Goal: Task Accomplishment & Management: Manage account settings

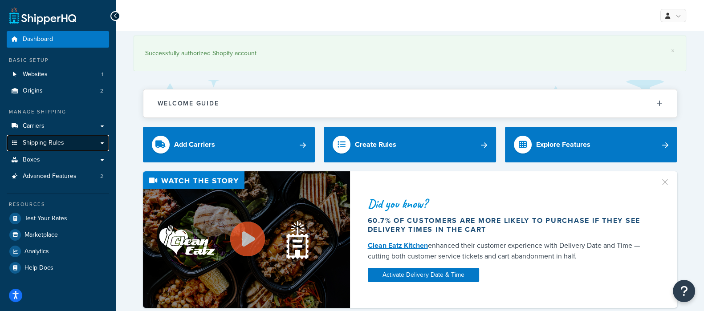
click at [41, 141] on span "Shipping Rules" at bounding box center [43, 143] width 41 height 8
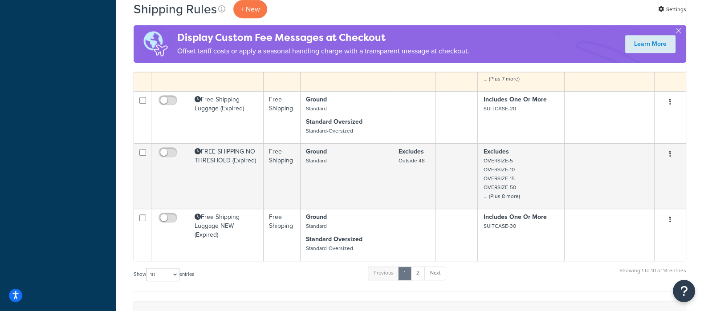
scroll to position [501, 0]
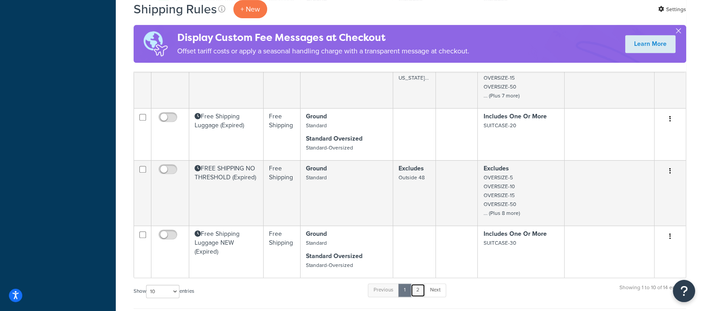
click at [421, 289] on link "2" at bounding box center [417, 290] width 15 height 13
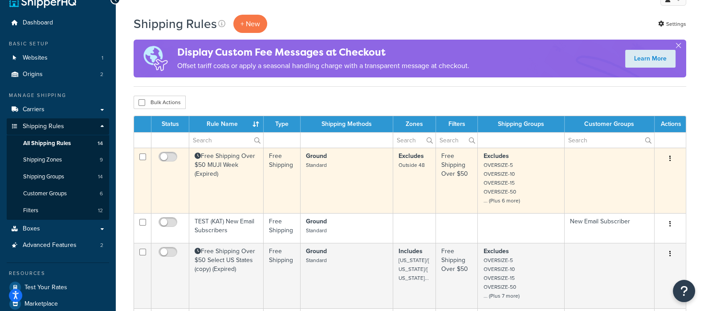
scroll to position [0, 0]
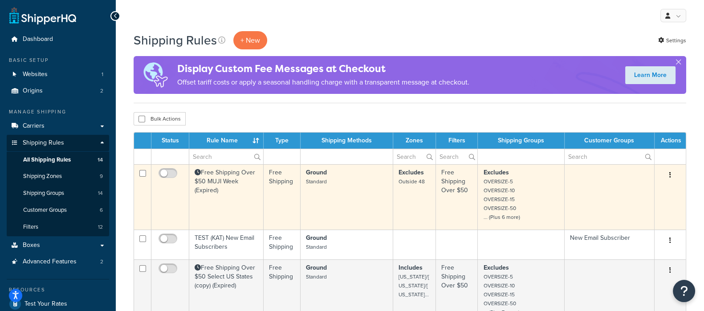
click at [227, 180] on td "Free Shipping Over $50 MUJI Week (Expired)" at bounding box center [226, 196] width 74 height 65
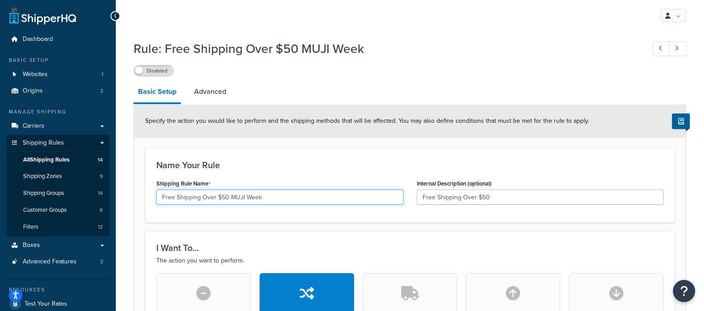
click at [276, 195] on input "Free Shipping Over $50 MUJI Week" at bounding box center [279, 197] width 247 height 15
type input "Free Shipping Over $50"
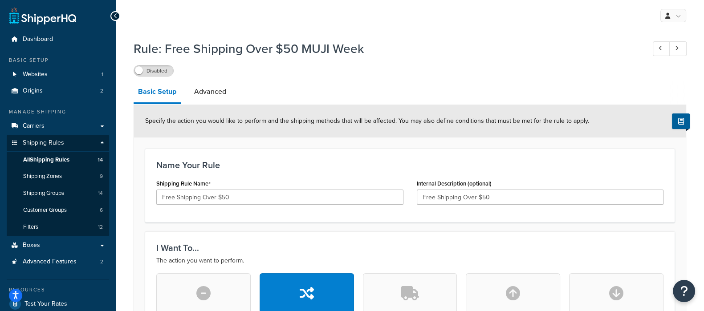
drag, startPoint x: 307, startPoint y: 159, endPoint x: 276, endPoint y: 126, distance: 45.4
click at [307, 160] on h3 "Name Your Rule" at bounding box center [409, 165] width 507 height 10
click at [208, 91] on link "Advanced" at bounding box center [210, 91] width 41 height 21
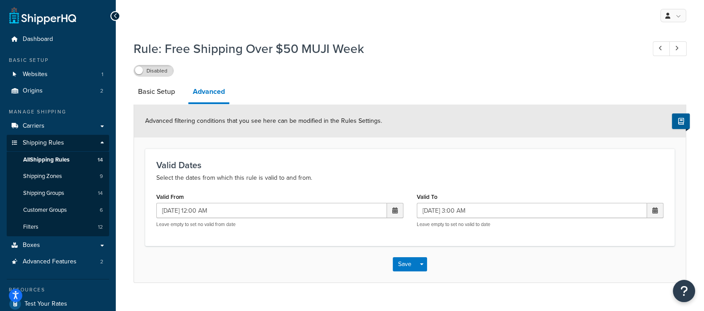
click at [396, 215] on span at bounding box center [395, 210] width 16 height 15
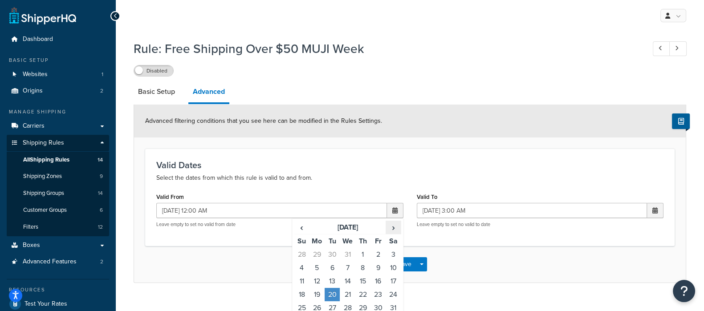
click at [392, 230] on span "›" at bounding box center [393, 227] width 14 height 12
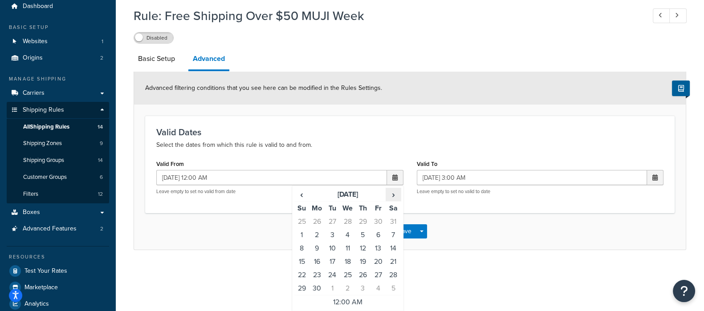
scroll to position [55, 0]
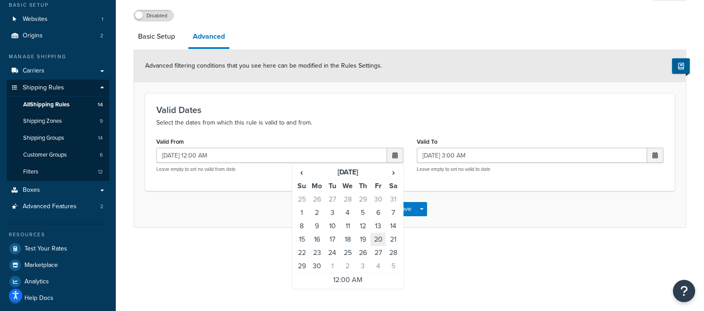
click at [375, 237] on td "20" at bounding box center [377, 239] width 15 height 13
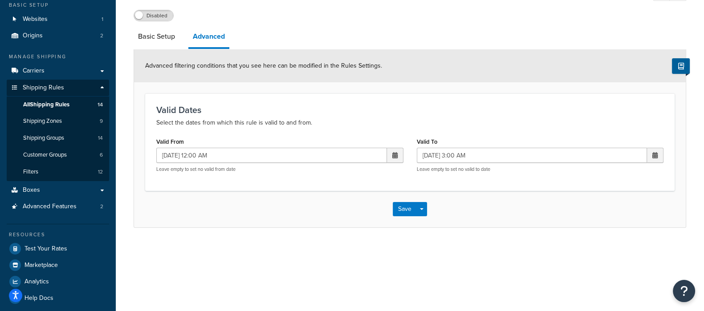
click at [654, 154] on span at bounding box center [654, 155] width 5 height 6
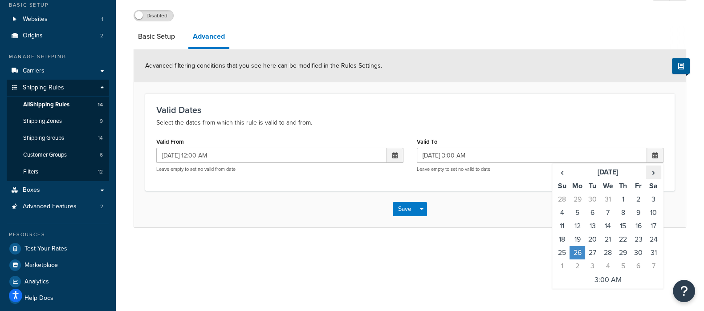
click at [653, 173] on span "›" at bounding box center [653, 172] width 14 height 12
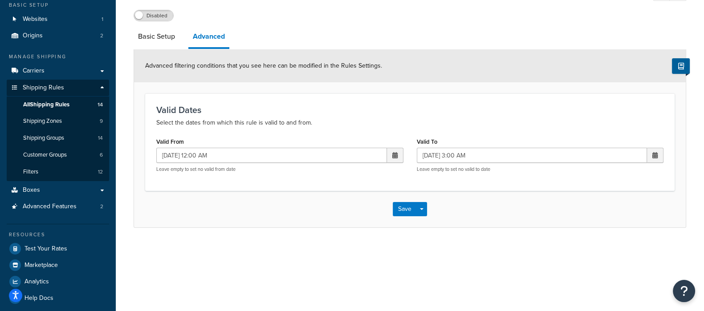
click at [391, 151] on span at bounding box center [395, 155] width 16 height 15
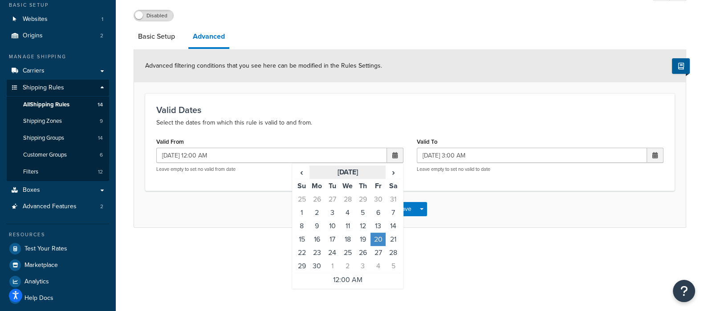
click at [364, 172] on th "September 2024" at bounding box center [347, 173] width 76 height 14
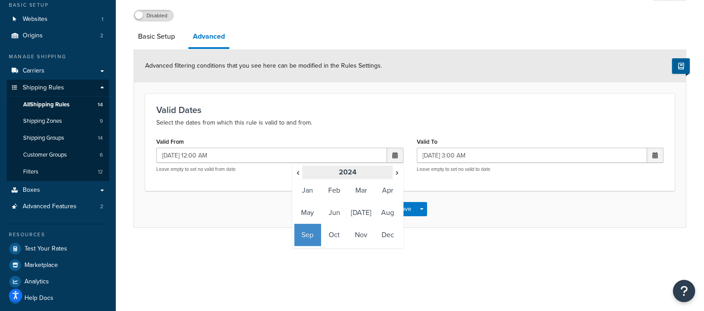
click at [349, 175] on th "2024" at bounding box center [347, 173] width 90 height 14
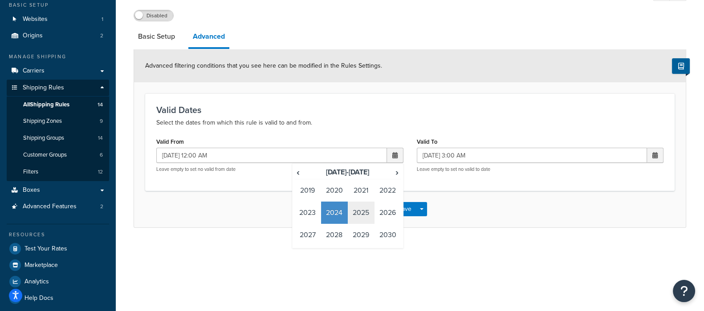
click at [361, 215] on td "2025" at bounding box center [361, 213] width 27 height 22
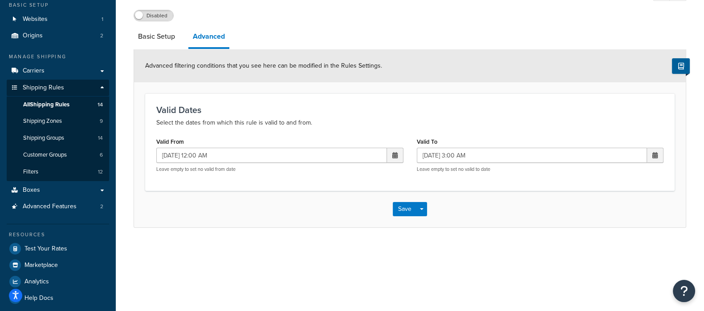
click at [521, 195] on div "Save Save Dropdown Save and Edit Save and Duplicate Save and Create New" at bounding box center [409, 209] width 551 height 36
click at [551, 153] on input "08/26/2024 3:00 AM" at bounding box center [532, 155] width 231 height 15
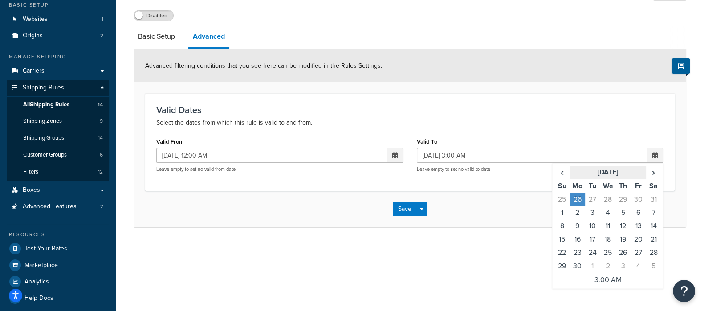
click at [595, 170] on th "September 2024" at bounding box center [607, 173] width 76 height 14
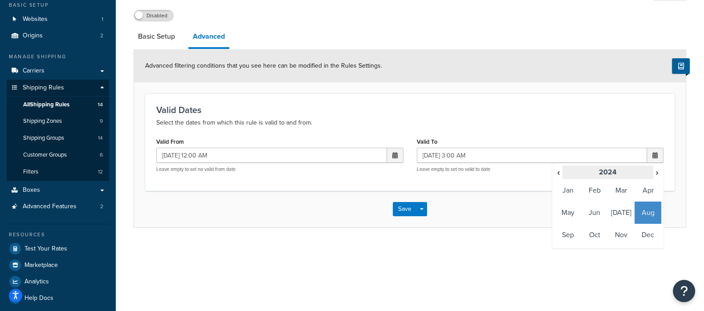
click at [613, 173] on th "2024" at bounding box center [607, 173] width 90 height 14
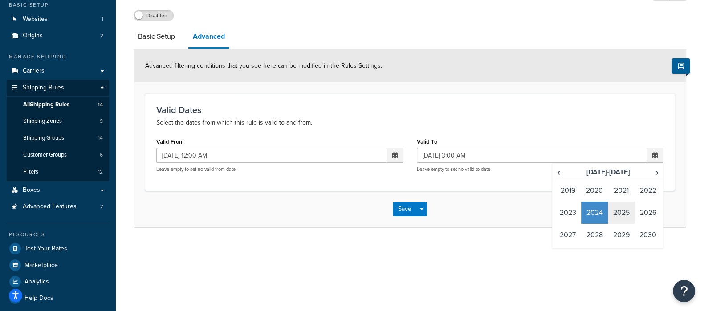
click at [616, 210] on td "2025" at bounding box center [621, 213] width 27 height 22
click at [469, 186] on div "Valid Dates Select the dates from which this rule is valid to and from. Valid F…" at bounding box center [409, 141] width 529 height 97
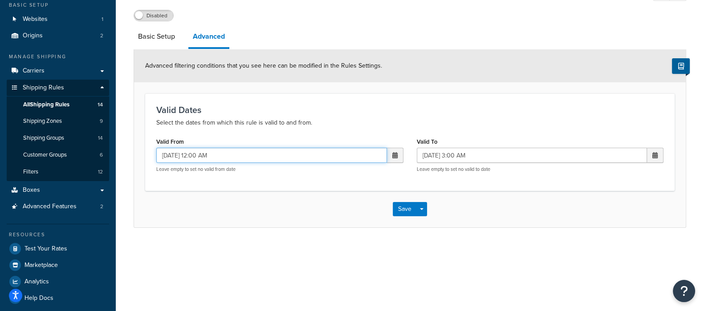
click at [377, 156] on input "09/20/2024 12:00 AM" at bounding box center [271, 155] width 231 height 15
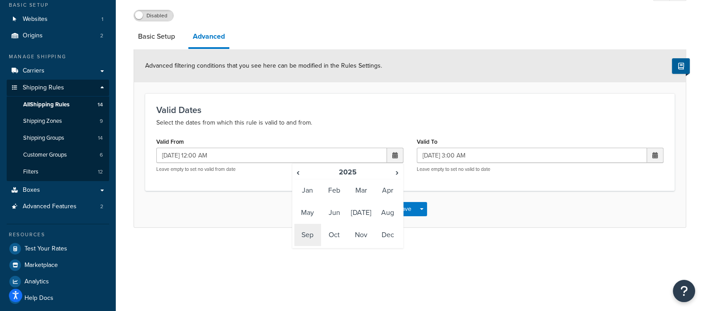
click at [313, 235] on td "Sep" at bounding box center [307, 235] width 27 height 22
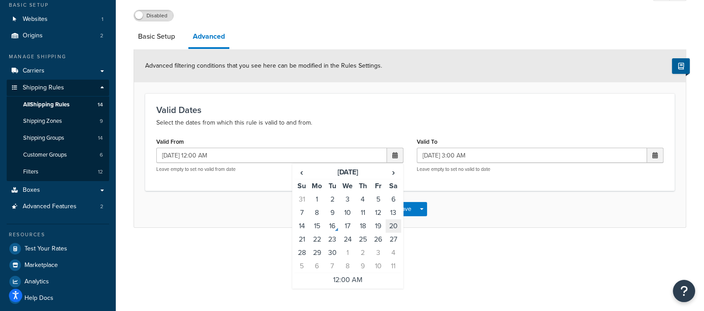
click at [396, 226] on td "20" at bounding box center [392, 225] width 15 height 13
type input "09/20/2025 12:00 AM"
click at [500, 203] on div "Save Save Dropdown Save and Edit Save and Duplicate Save and Create New" at bounding box center [409, 209] width 551 height 36
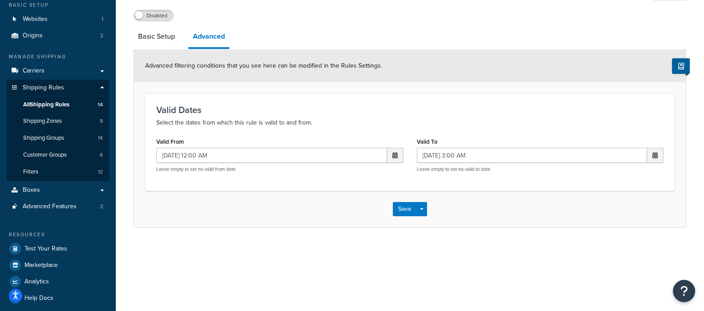
click at [657, 154] on span at bounding box center [655, 155] width 16 height 15
click at [571, 237] on td "Sep" at bounding box center [567, 235] width 27 height 22
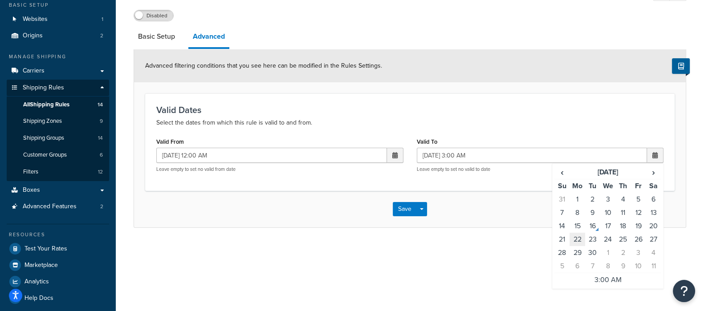
click at [578, 239] on td "22" at bounding box center [576, 239] width 15 height 13
type input "09/22/2025 3:00 AM"
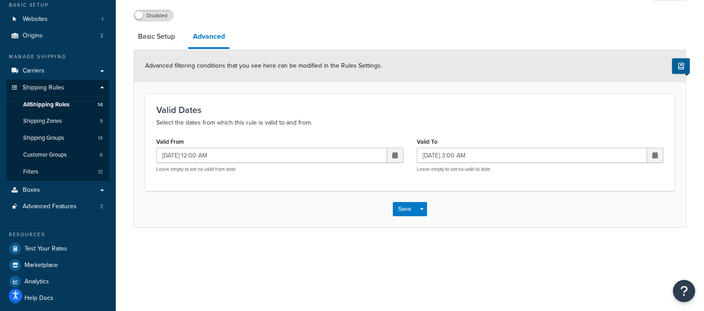
click at [430, 208] on div "Save Save Dropdown Save and Edit Save and Duplicate Save and Create New" at bounding box center [409, 209] width 551 height 36
click at [172, 41] on link "Basic Setup" at bounding box center [157, 36] width 46 height 21
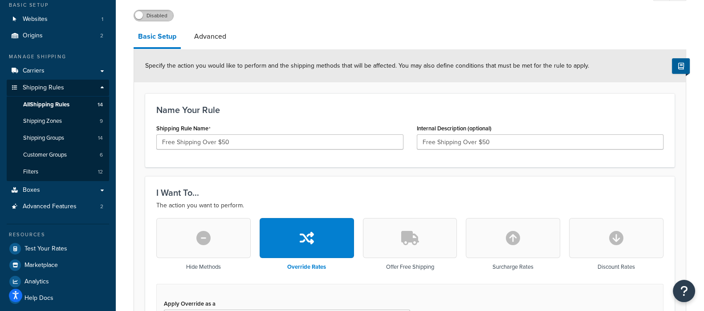
click at [151, 14] on label "Disabled" at bounding box center [153, 15] width 39 height 11
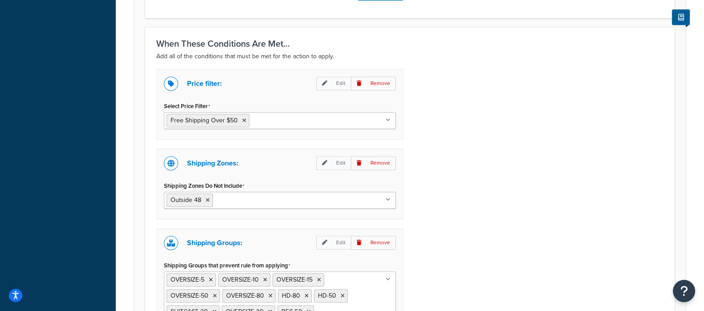
scroll to position [723, 0]
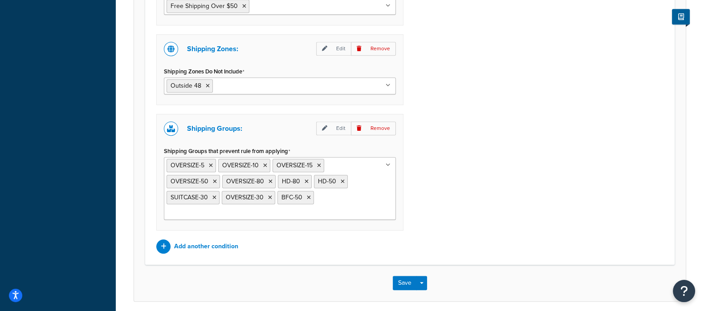
click at [245, 208] on input "Shipping Groups that prevent rule from applying" at bounding box center [205, 213] width 79 height 10
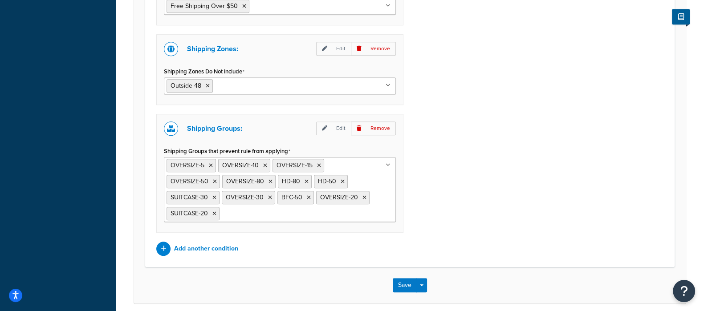
click at [501, 188] on div "Price filter: Edit Remove Select Price Filter Free Shipping Over $50 Free Shipp…" at bounding box center [410, 105] width 520 height 301
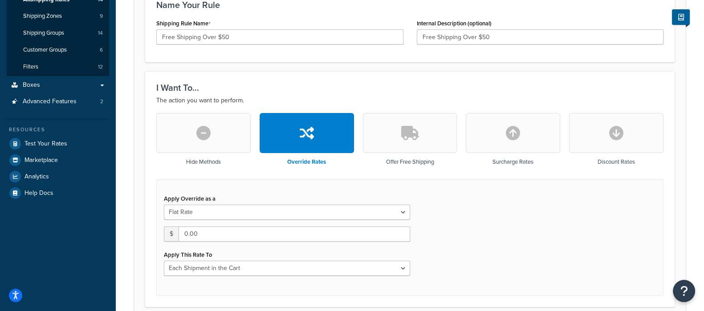
scroll to position [55, 0]
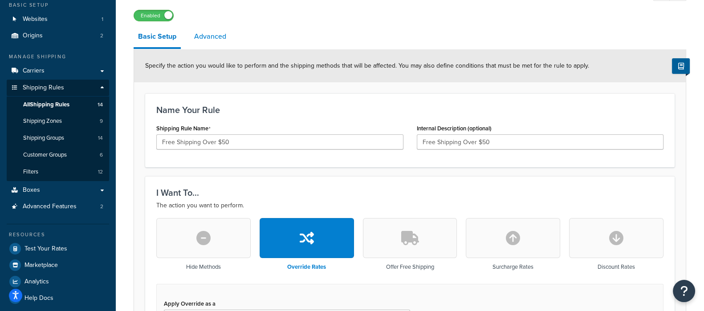
click at [210, 41] on link "Advanced" at bounding box center [210, 36] width 41 height 21
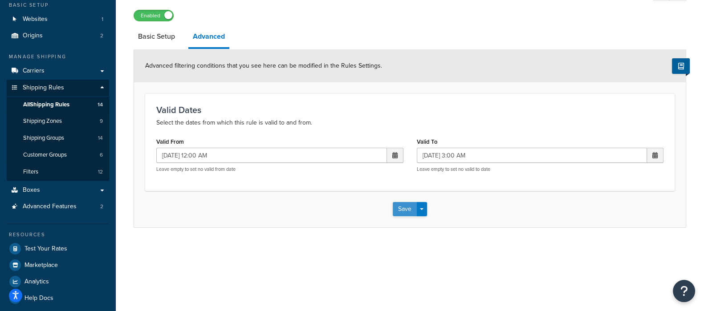
click at [408, 214] on button "Save" at bounding box center [405, 209] width 24 height 14
click at [404, 207] on button "Save" at bounding box center [405, 209] width 24 height 14
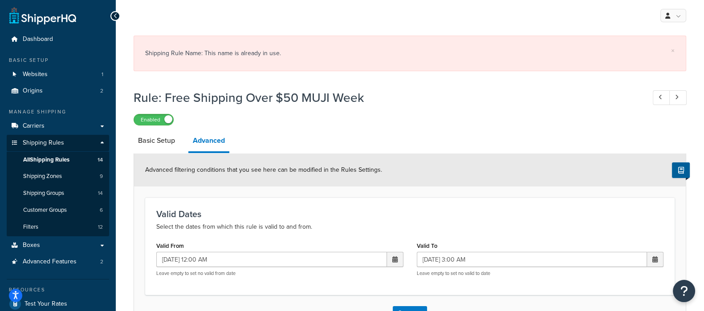
click at [172, 146] on link "Basic Setup" at bounding box center [157, 140] width 46 height 21
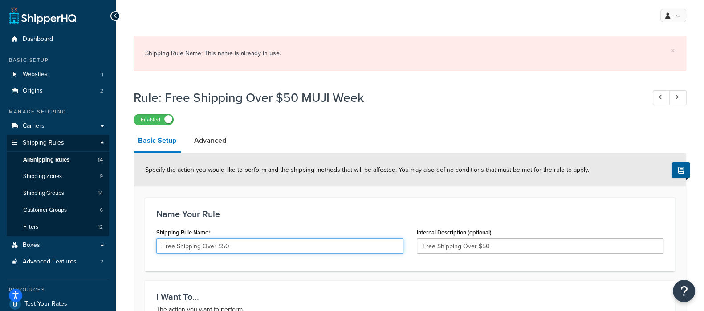
click at [248, 245] on input "Free Shipping Over $50" at bounding box center [279, 246] width 247 height 15
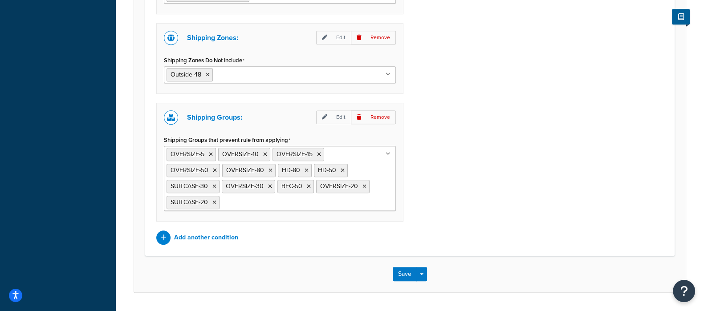
scroll to position [803, 0]
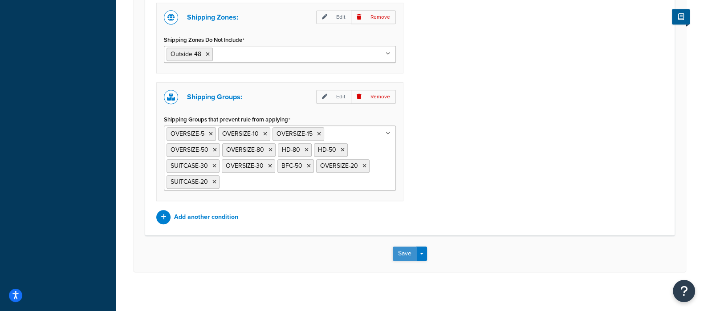
type input "Free Shipping Over $50 Weekend"
click at [401, 247] on button "Save" at bounding box center [405, 254] width 24 height 14
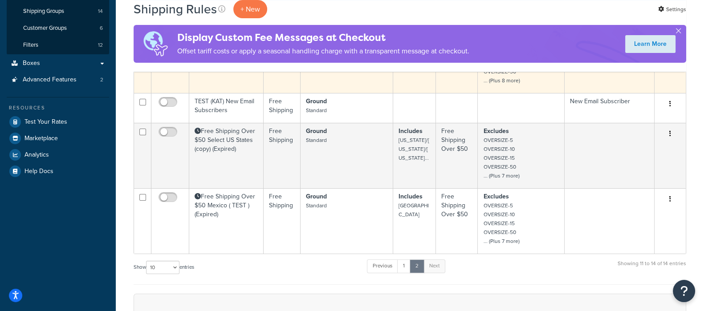
scroll to position [222, 0]
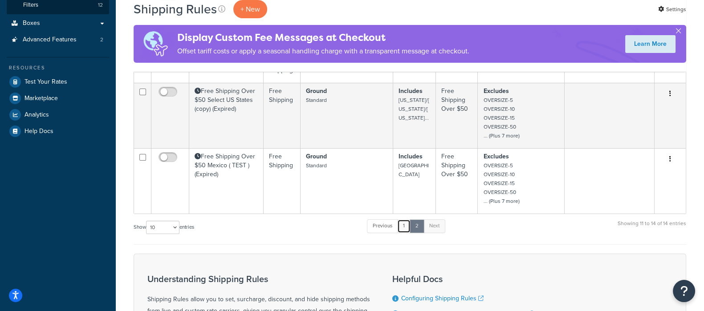
click at [407, 224] on link "1" at bounding box center [403, 225] width 13 height 13
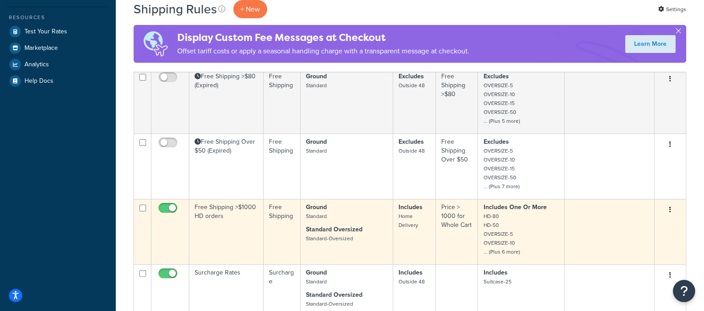
scroll to position [289, 0]
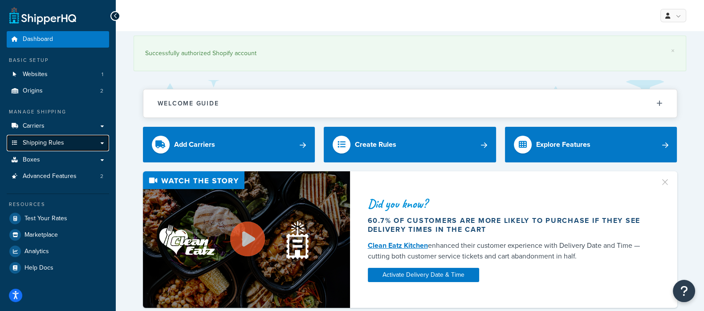
click at [38, 142] on span "Shipping Rules" at bounding box center [43, 143] width 41 height 8
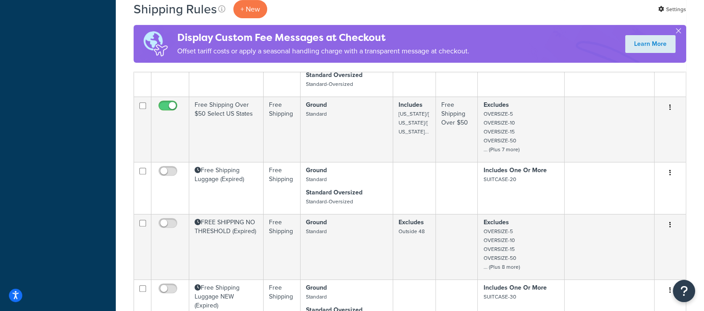
scroll to position [501, 0]
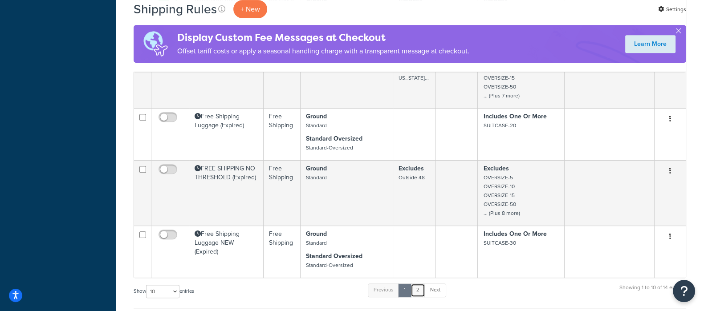
click at [422, 286] on link "2" at bounding box center [417, 290] width 15 height 13
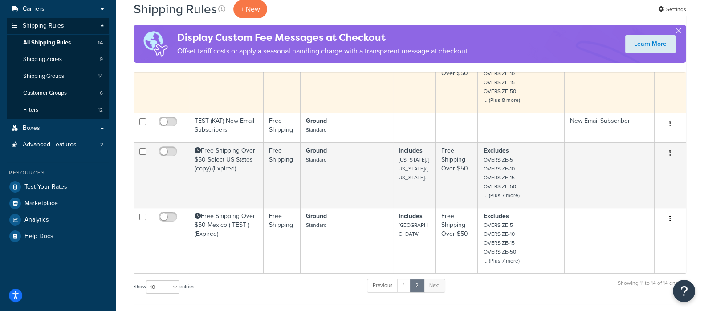
scroll to position [167, 0]
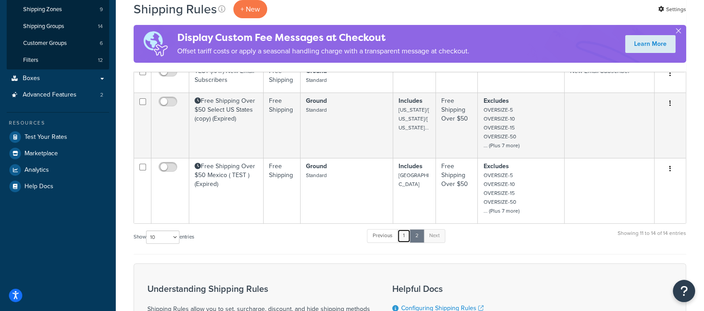
click at [404, 239] on link "1" at bounding box center [403, 235] width 13 height 13
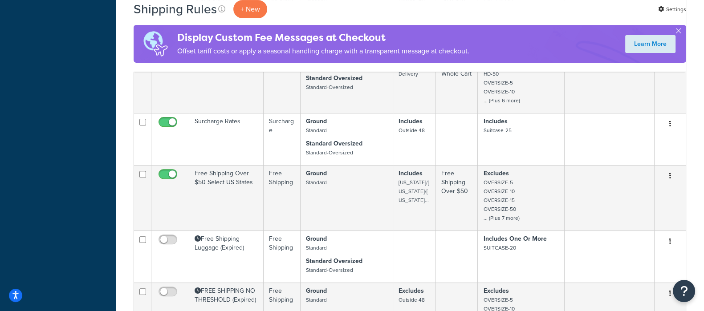
scroll to position [300, 0]
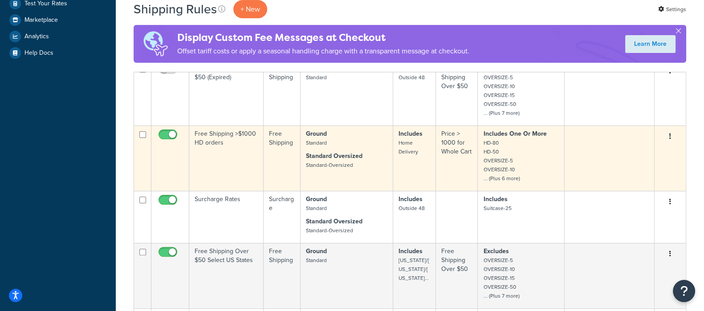
click at [241, 140] on td "Free Shipping >$1000 HD orders" at bounding box center [226, 158] width 74 height 65
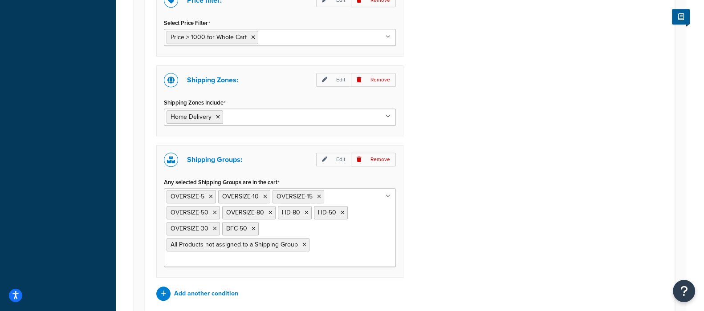
scroll to position [738, 0]
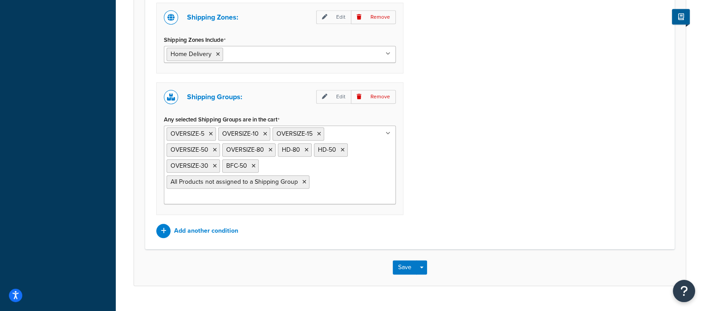
click at [482, 166] on div "Price filter: Edit Remove Select Price Filter Price > 1000 for Whole Cart Free …" at bounding box center [410, 80] width 520 height 315
click at [366, 168] on ul "OVERSIZE-5 OVERSIZE-10 OVERSIZE-15 OVERSIZE-50 OVERSIZE-80 HD-80 HD-50 OVERSIZE…" at bounding box center [280, 165] width 232 height 79
click at [494, 167] on div "Price filter: Edit Remove Select Price Filter Price > 1000 for Whole Cart Free …" at bounding box center [410, 80] width 520 height 315
